Goal: Task Accomplishment & Management: Manage account settings

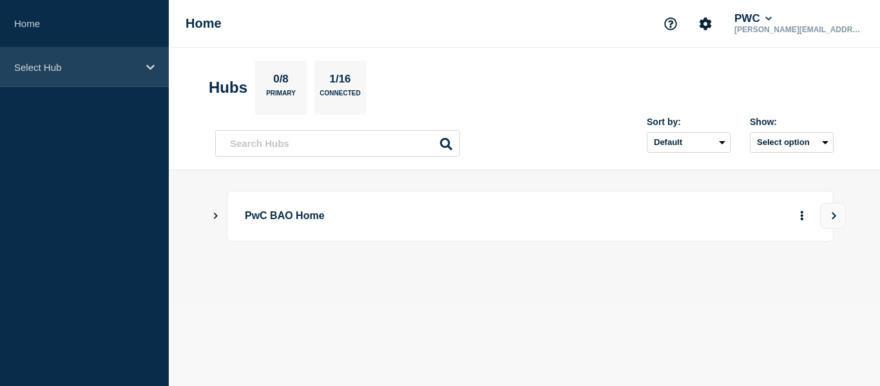
click at [111, 64] on p "Select Hub" at bounding box center [76, 67] width 124 height 11
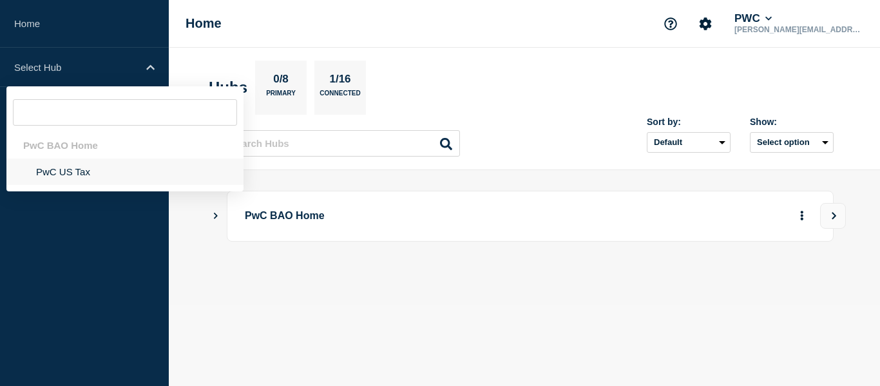
click at [61, 173] on li "PwC US Tax" at bounding box center [124, 172] width 237 height 26
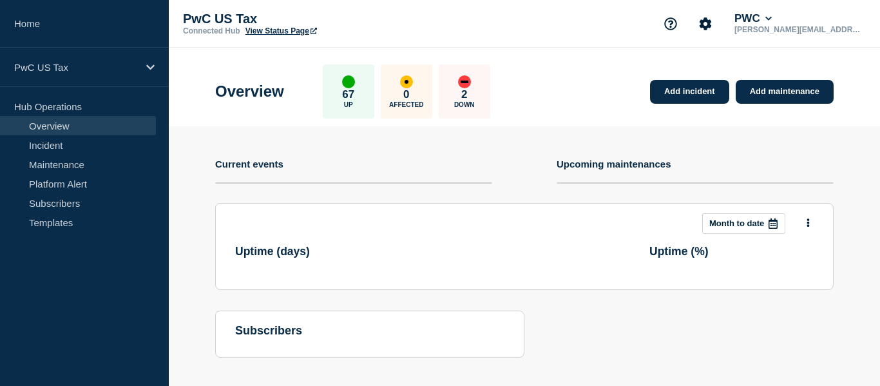
click at [61, 173] on link "Maintenance" at bounding box center [78, 164] width 156 height 19
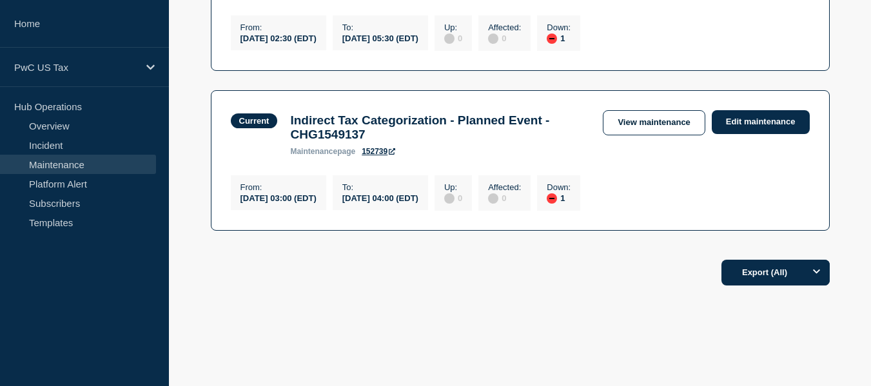
scroll to position [64, 0]
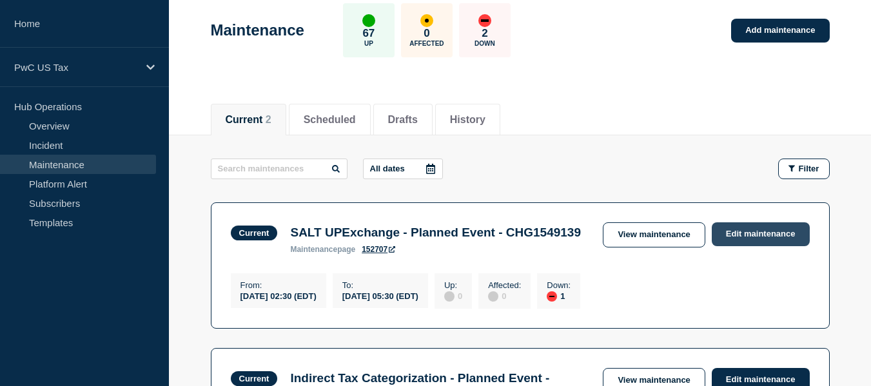
click at [752, 231] on link "Edit maintenance" at bounding box center [760, 234] width 98 height 24
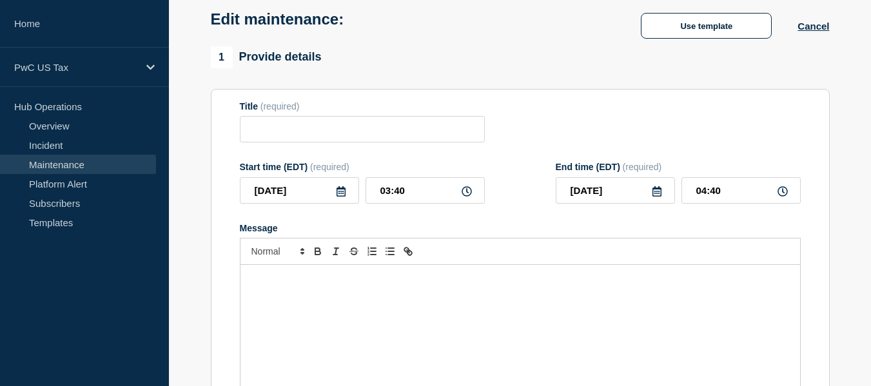
type input "SALT UPExchange - Planned Event - CHG1549139"
type input "02:30"
type input "05:30"
checkbox input "true"
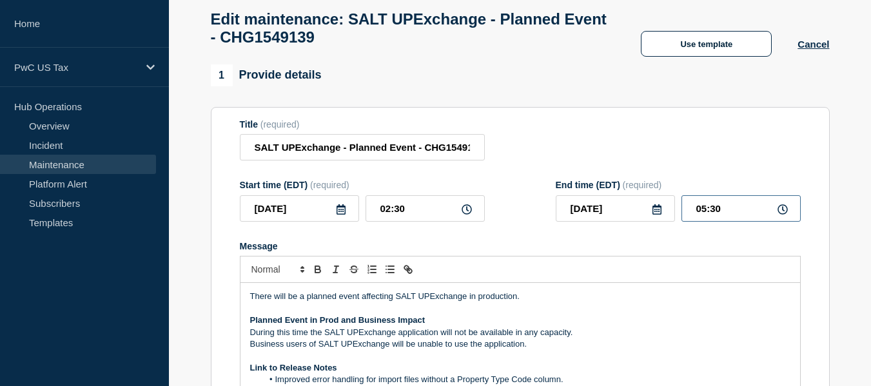
click at [705, 213] on input "05:30" at bounding box center [740, 208] width 119 height 26
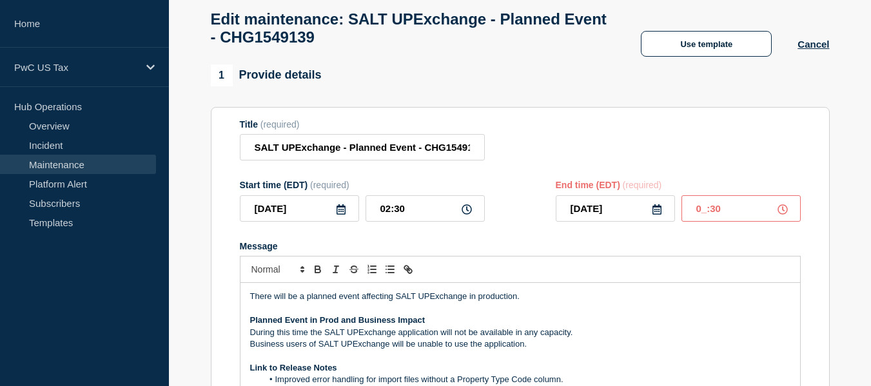
type input "03:30"
click at [506, 236] on form "Title (required) SALT UPExchange - Planned Event - CHG1549139 Start time (EDT) …" at bounding box center [520, 291] width 561 height 345
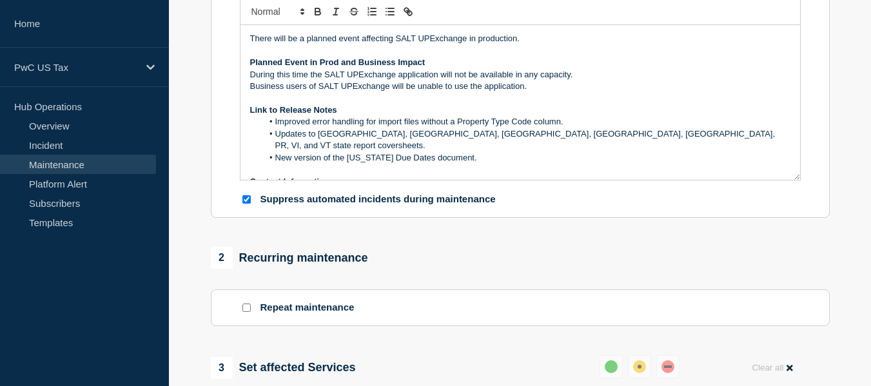
scroll to position [64, 0]
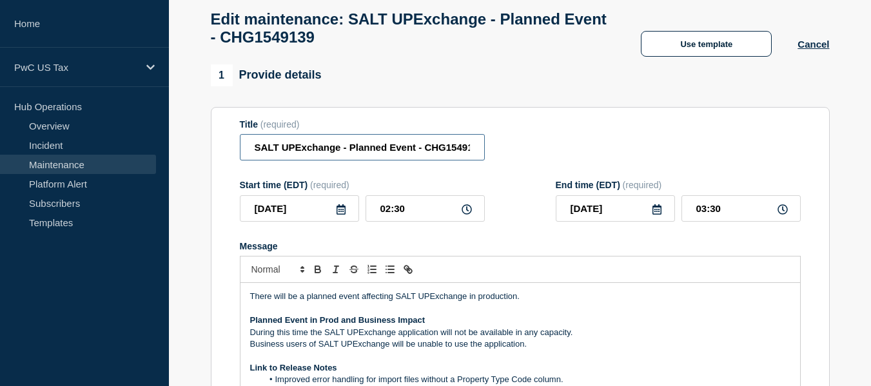
click at [469, 155] on input "SALT UPExchange - Planned Event - CHG1549139" at bounding box center [362, 147] width 245 height 26
type input "SALT UPExchange - Planned Event - CHG1549139 - Completed"
click at [512, 204] on div "Start time (EDT) (required) [DATE] 02:30 End time (EDT) (required) [DATE] 03:30" at bounding box center [520, 201] width 561 height 42
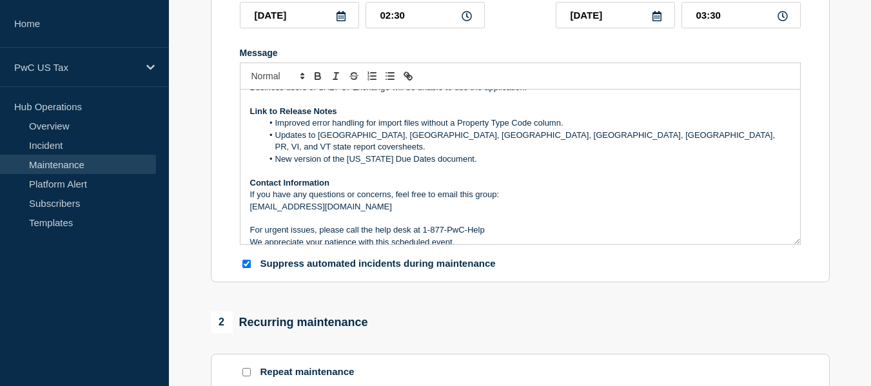
scroll to position [580, 0]
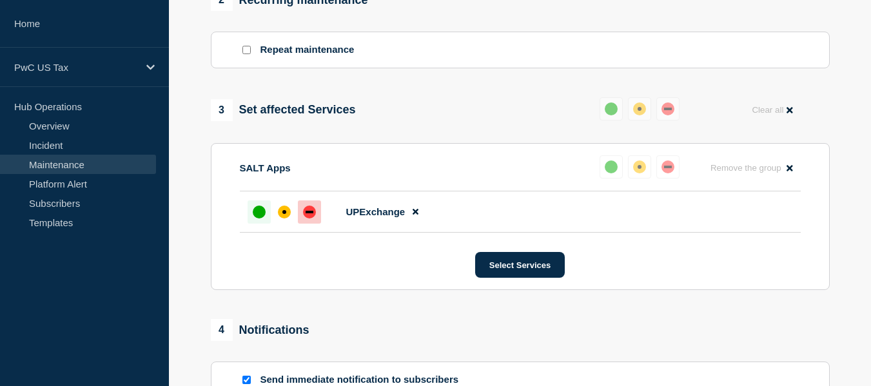
click at [262, 218] on div "up" at bounding box center [259, 212] width 13 height 13
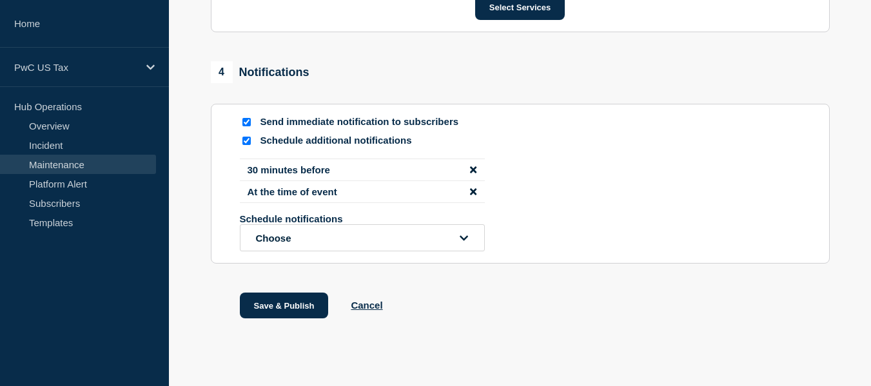
scroll to position [860, 0]
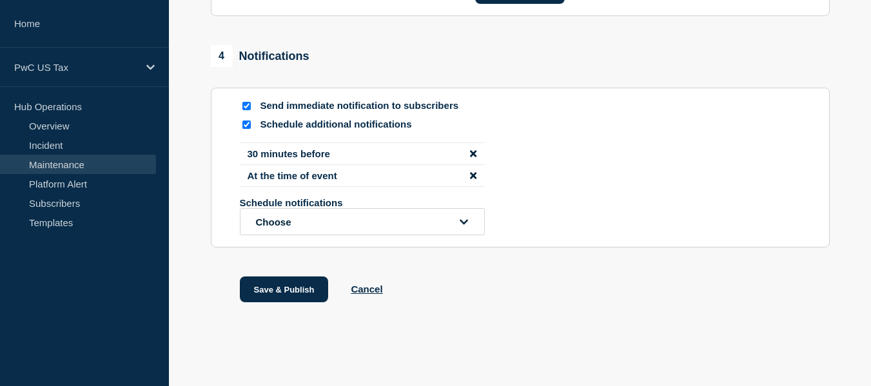
click at [244, 123] on input "Schedule additional notifications" at bounding box center [246, 124] width 8 height 8
checkbox input "false"
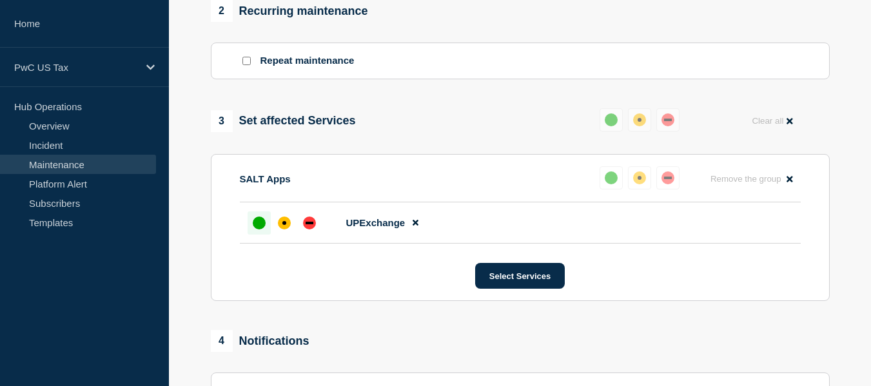
scroll to position [633, 0]
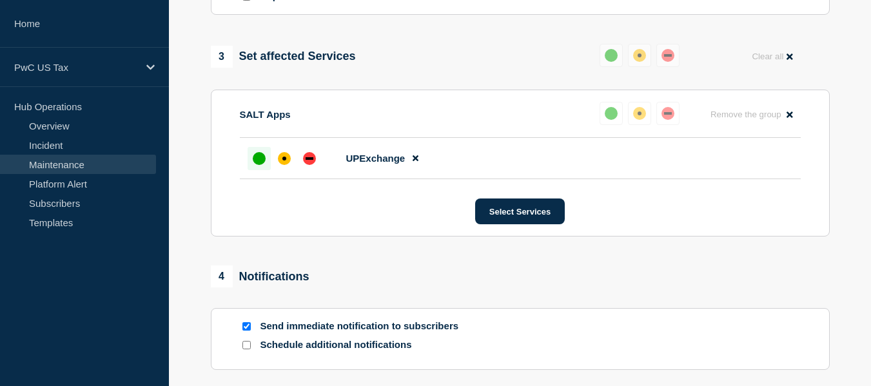
click at [252, 169] on div at bounding box center [258, 158] width 23 height 23
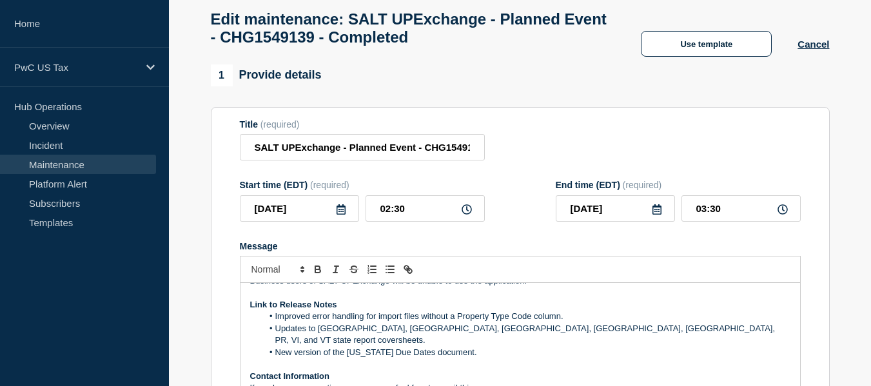
scroll to position [709, 0]
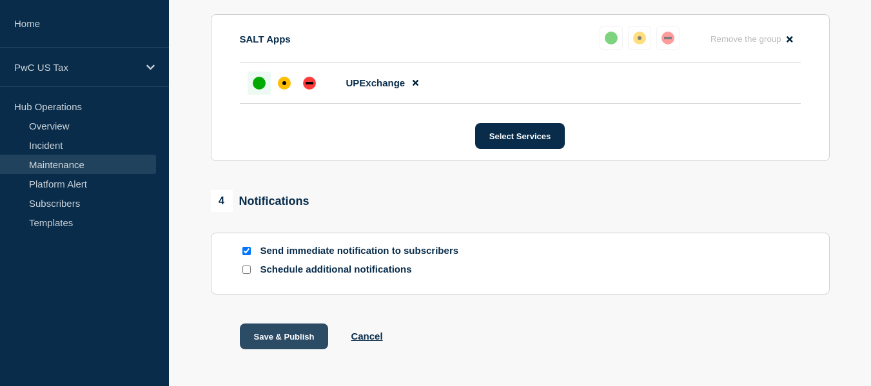
click at [269, 340] on button "Save & Publish" at bounding box center [284, 336] width 89 height 26
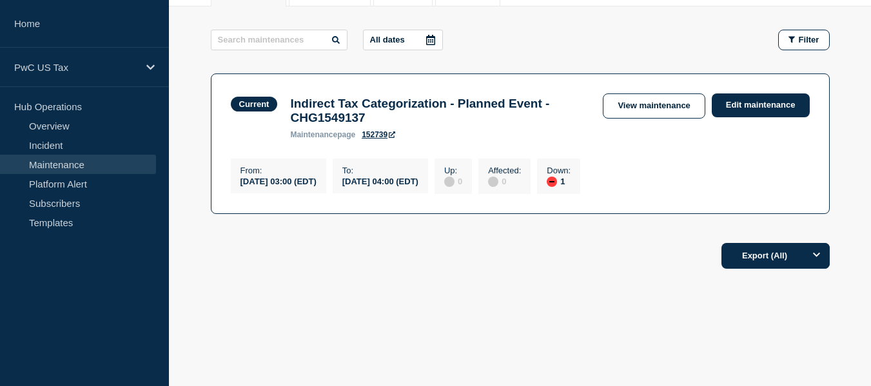
scroll to position [201, 0]
